Goal: Ask a question

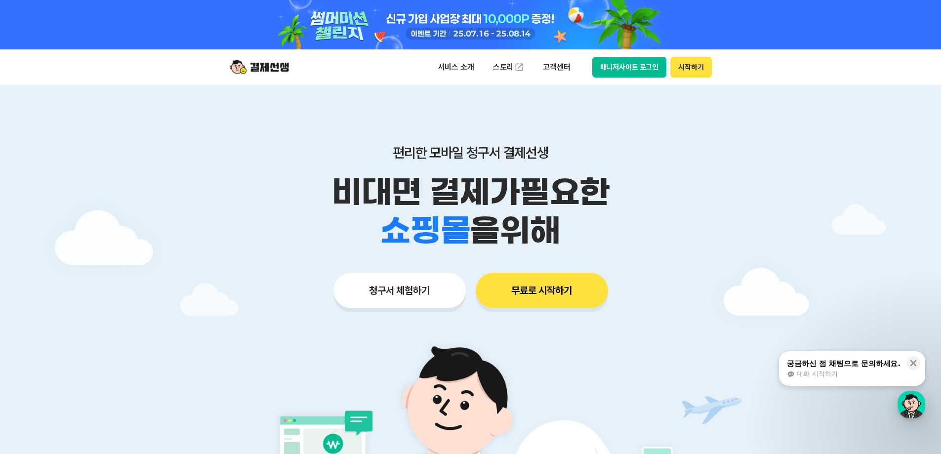
click at [821, 376] on span "대화 시작하기" at bounding box center [817, 374] width 41 height 9
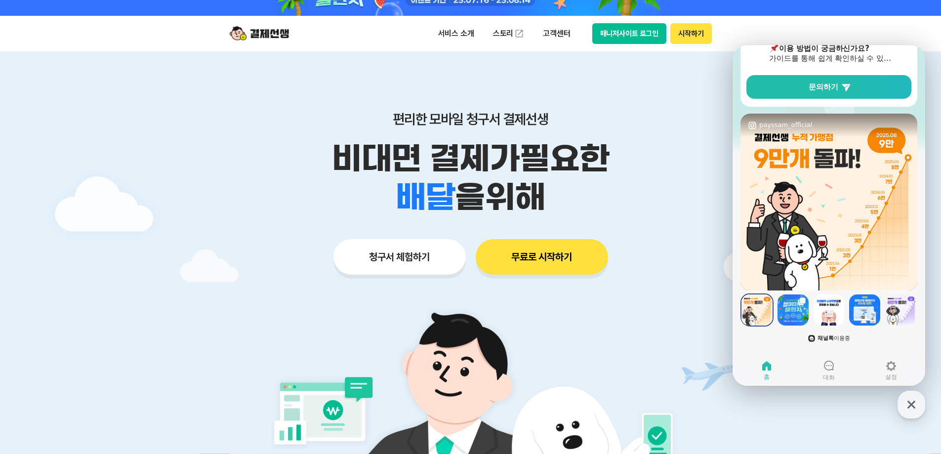
scroll to position [49, 0]
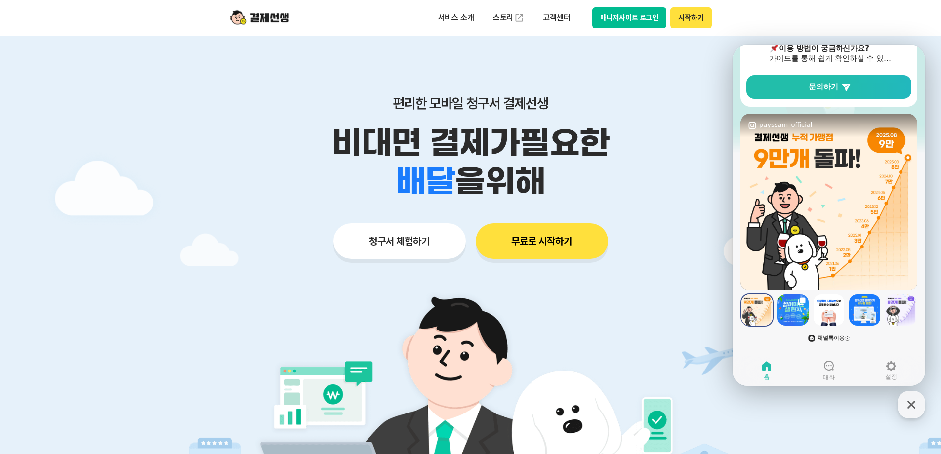
click at [840, 335] on span "채널톡 이용중" at bounding box center [834, 338] width 33 height 6
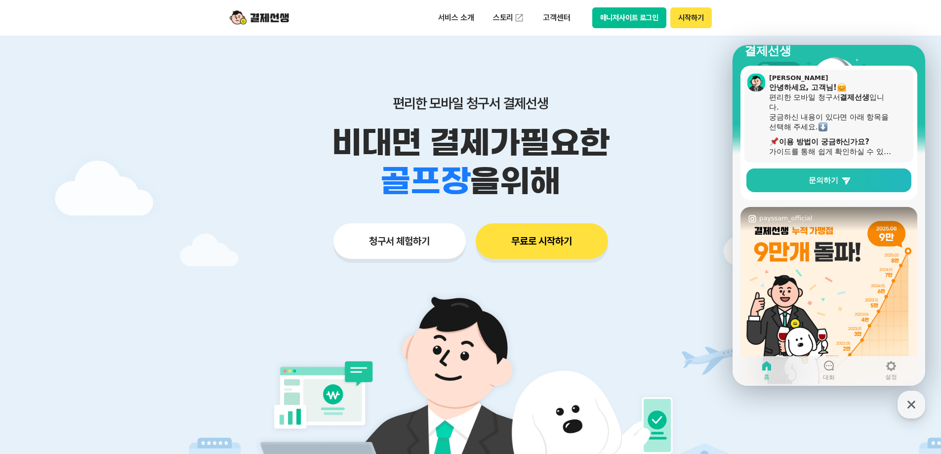
scroll to position [0, 0]
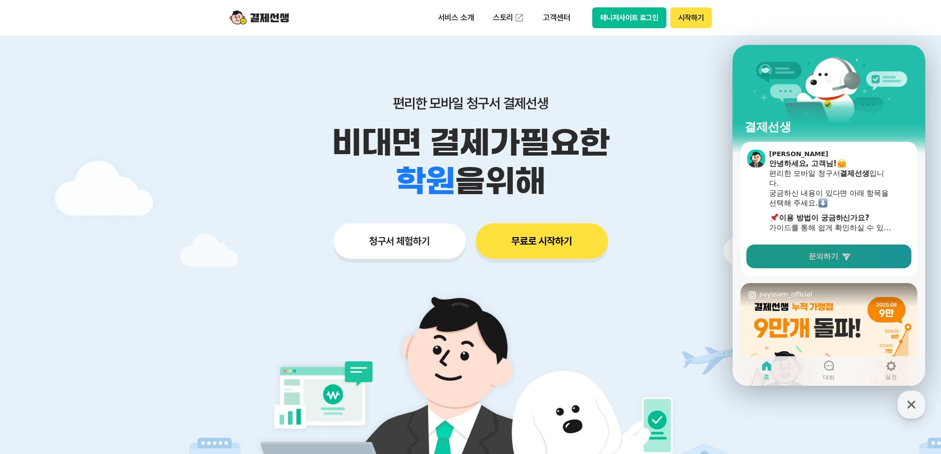
click at [842, 262] on link "문의하기" at bounding box center [828, 257] width 165 height 24
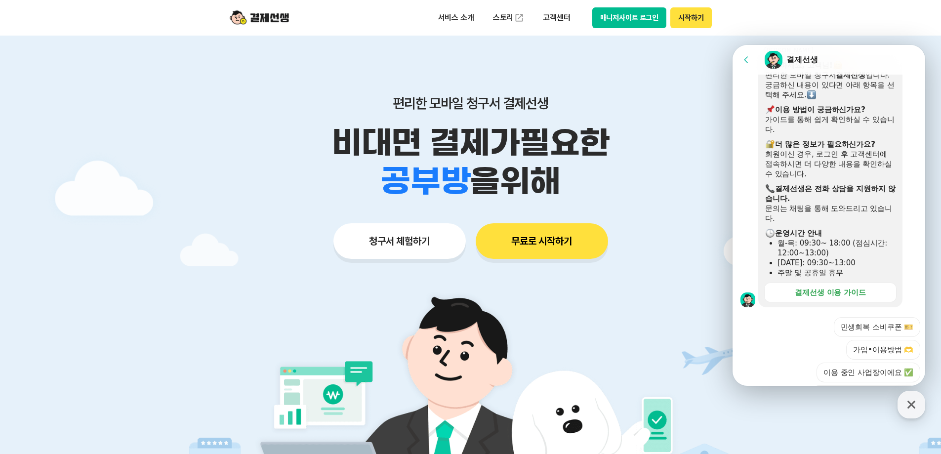
scroll to position [276, 0]
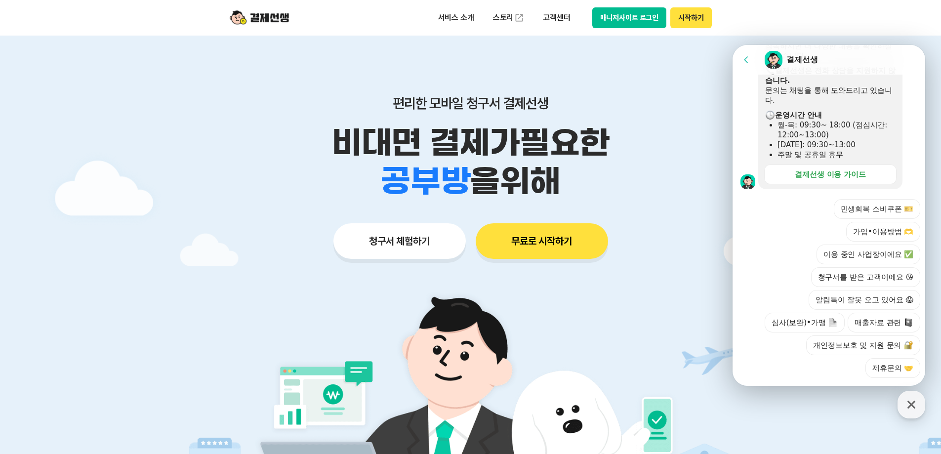
click at [798, 378] on div at bounding box center [831, 391] width 196 height 27
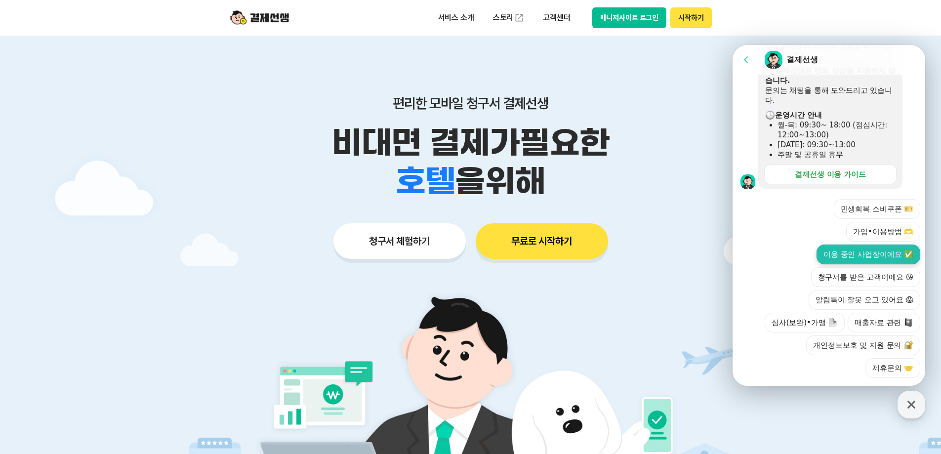
click at [901, 245] on button "이용 중인 사업장이에요 ✅" at bounding box center [869, 255] width 104 height 20
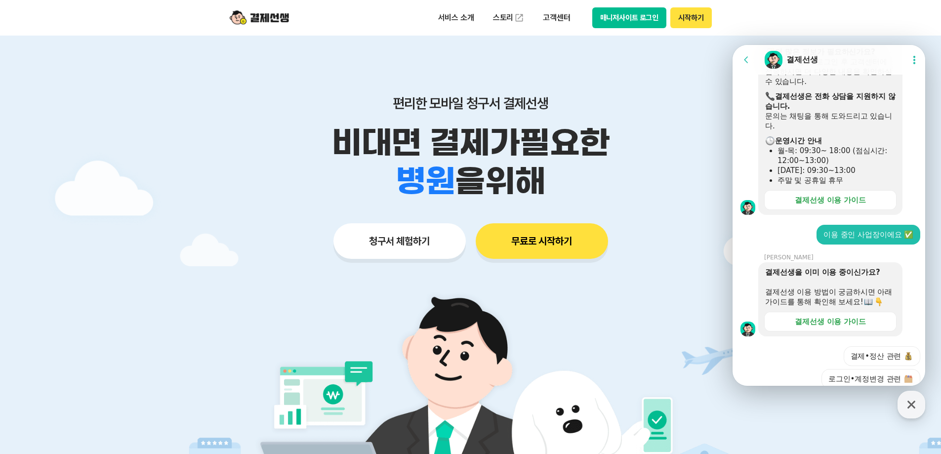
scroll to position [137, 0]
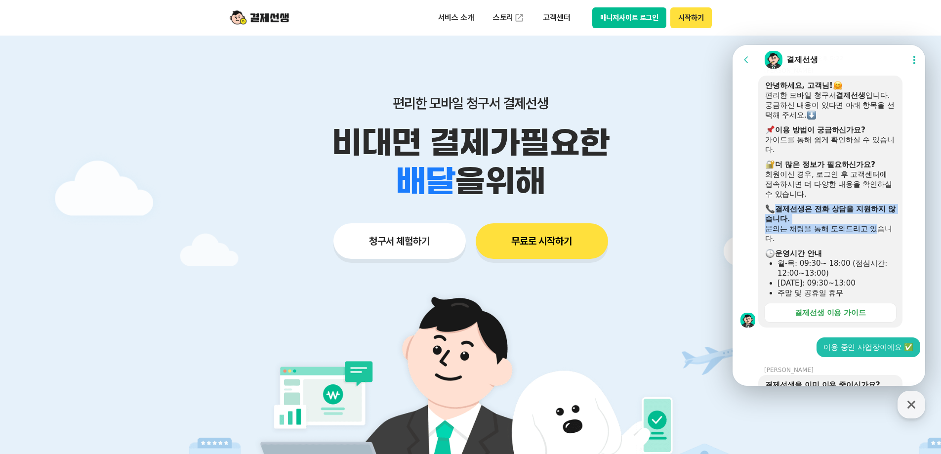
drag, startPoint x: 777, startPoint y: 208, endPoint x: 878, endPoint y: 233, distance: 104.1
click at [878, 228] on div "안녕하세요, 고객님! 편리한 모바일 청구서 결제선생 입니다. 궁금하신 내용이 있다면 아래 항목을 선택해 주세요. ​ 이용 방법이 궁금하신가요?…" at bounding box center [830, 189] width 130 height 217
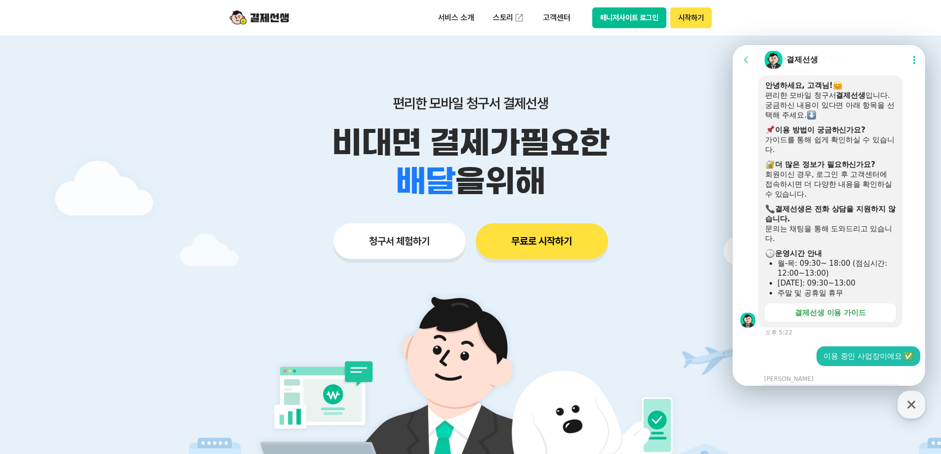
click at [871, 255] on div "​ 운영시간 안내" at bounding box center [830, 253] width 130 height 10
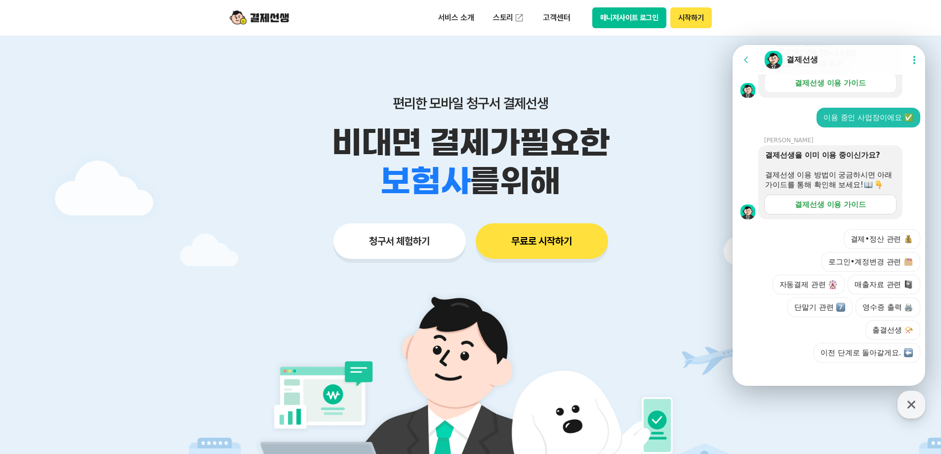
scroll to position [384, 0]
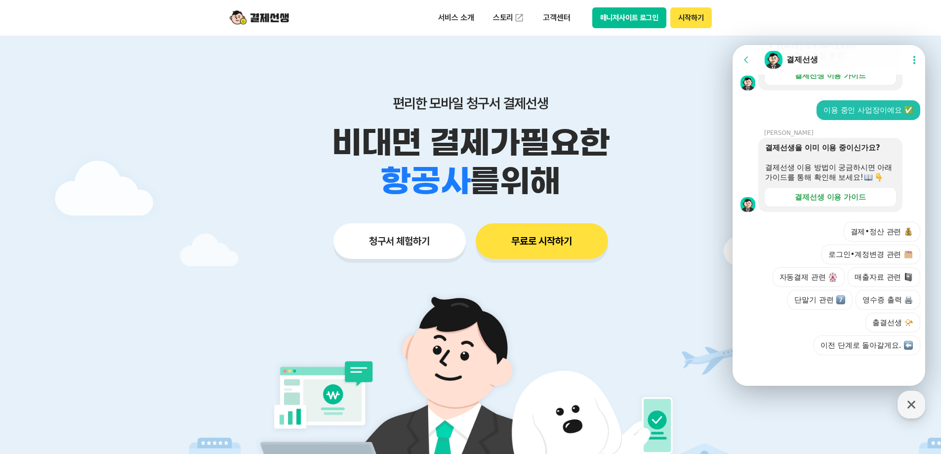
click at [799, 353] on div "결제•정산 관련 로그인•계정변경 관련 자동결제 관련 매출자료 관련 단말기 관련 영수증 출력 🖨️ 출결선생 📯 이전 단계로 돌아갈게요." at bounding box center [838, 288] width 163 height 133
click at [795, 368] on div at bounding box center [831, 368] width 196 height 27
click at [779, 361] on div at bounding box center [831, 368] width 196 height 27
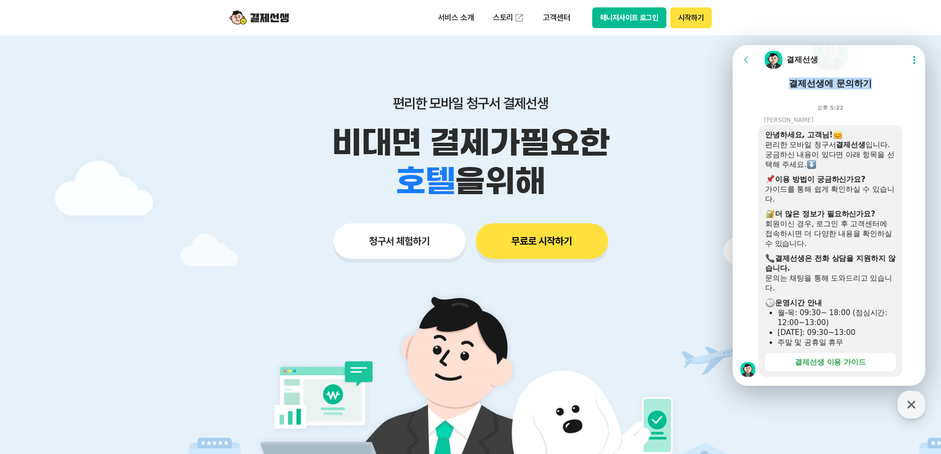
drag, startPoint x: 789, startPoint y: 88, endPoint x: 906, endPoint y: 76, distance: 117.7
click at [906, 76] on div "결제선생에 문의하기" at bounding box center [831, 57] width 196 height 77
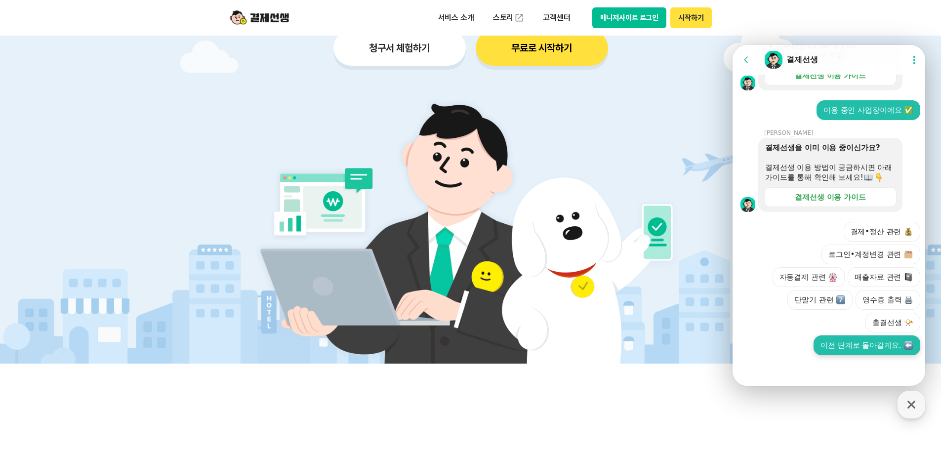
scroll to position [346, 0]
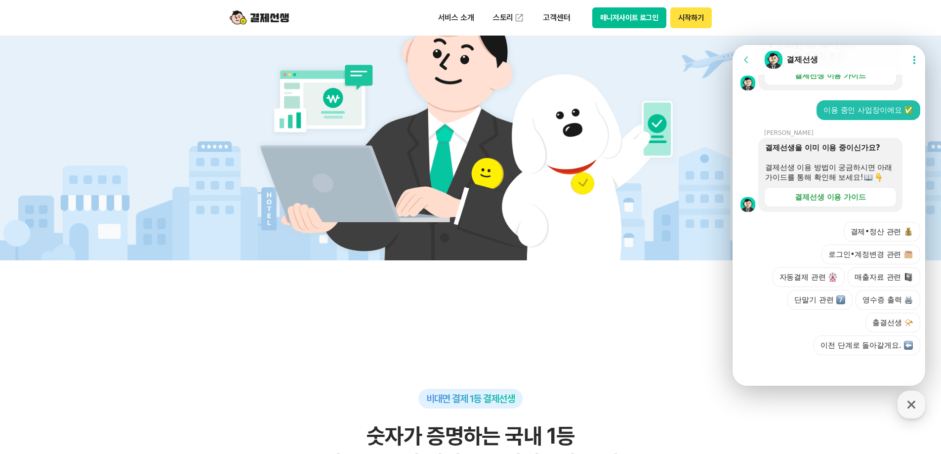
click at [839, 370] on div at bounding box center [831, 368] width 196 height 27
click at [837, 370] on div at bounding box center [831, 368] width 196 height 27
click at [798, 375] on div at bounding box center [831, 368] width 196 height 27
click at [779, 369] on div at bounding box center [831, 368] width 196 height 27
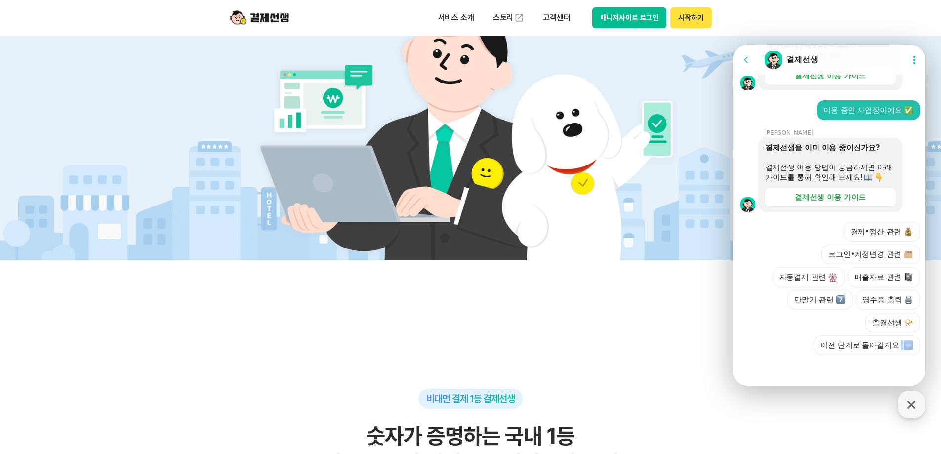
click at [779, 369] on div at bounding box center [831, 368] width 196 height 27
click at [843, 373] on div at bounding box center [831, 368] width 196 height 27
click at [792, 380] on div at bounding box center [831, 368] width 196 height 27
click at [763, 371] on div at bounding box center [831, 368] width 196 height 27
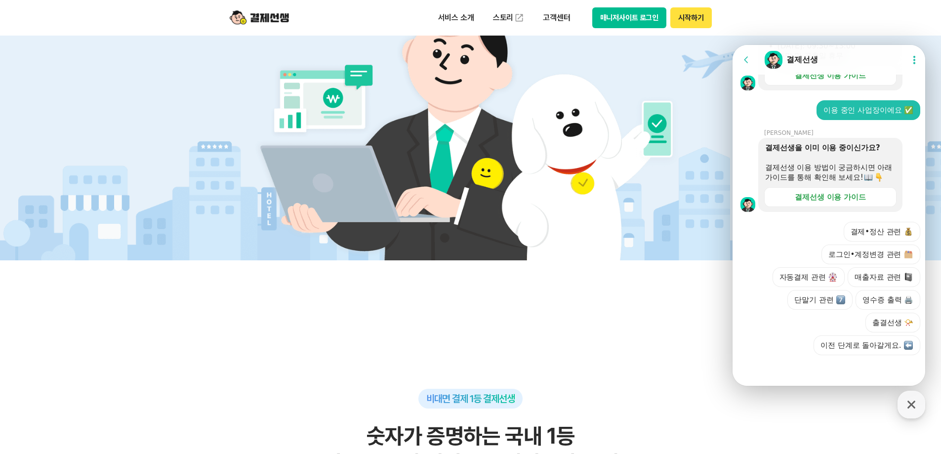
click at [761, 370] on div at bounding box center [831, 368] width 196 height 27
click at [805, 369] on div at bounding box center [831, 368] width 196 height 27
click at [845, 372] on div at bounding box center [831, 368] width 196 height 27
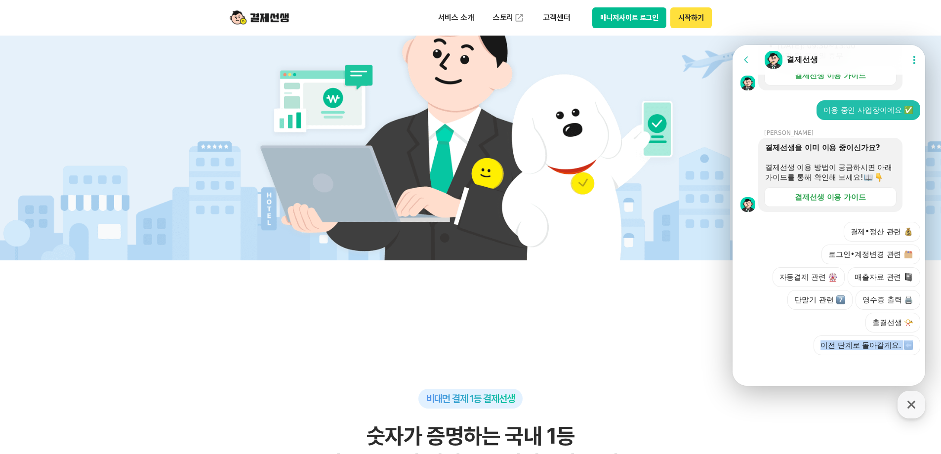
click at [845, 372] on div at bounding box center [831, 368] width 196 height 27
click at [771, 343] on div "결제•정산 관련 로그인•계정변경 관련 자동결제 관련 매출자료 관련 단말기 관련 영수증 출력 🖨️ 출결선생 📯 이전 단계로 돌아갈게요." at bounding box center [838, 288] width 163 height 133
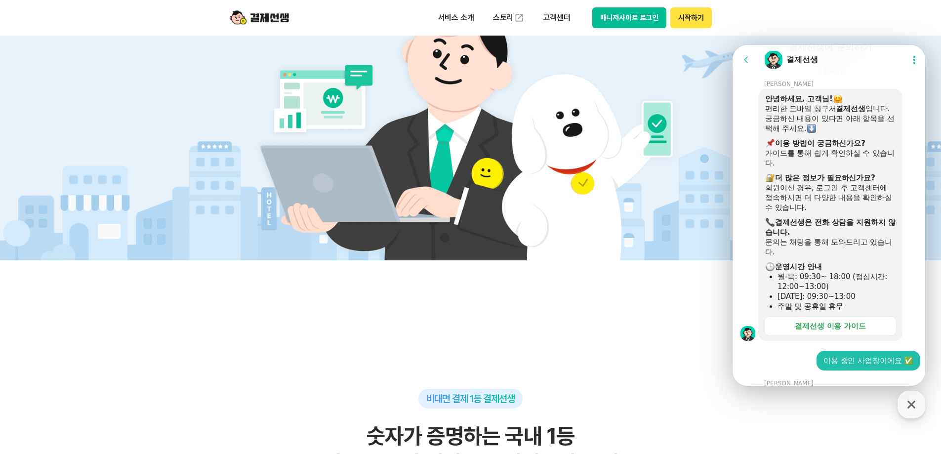
scroll to position [148, 0]
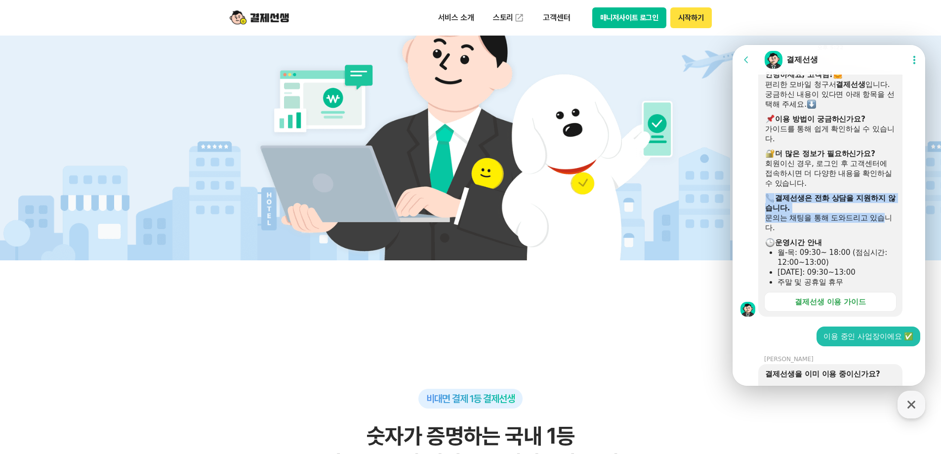
drag, startPoint x: 779, startPoint y: 192, endPoint x: 884, endPoint y: 227, distance: 110.9
click at [886, 221] on div "안녕하세요, 고객님! 편리한 모바일 청구서 결제선생 입니다. 궁금하신 내용이 있다면 아래 항목을 선택해 주세요. ​ 이용 방법이 궁금하신가요?…" at bounding box center [830, 178] width 130 height 217
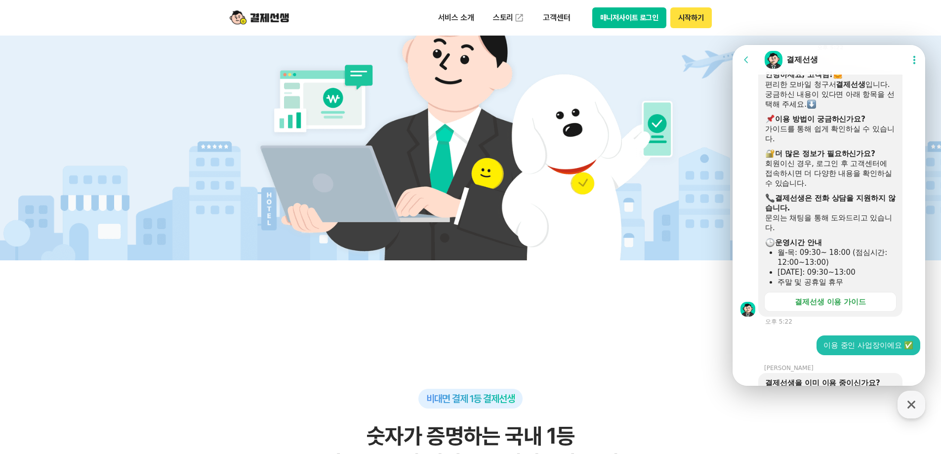
click at [873, 235] on div at bounding box center [830, 235] width 130 height 5
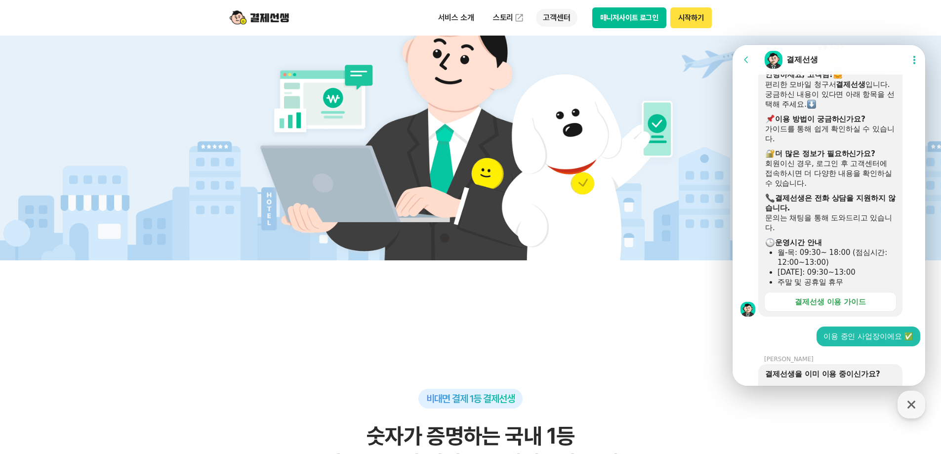
click at [556, 13] on p "고객센터" at bounding box center [556, 18] width 41 height 18
click at [582, 80] on img at bounding box center [587, 79] width 10 height 10
